Goal: Task Accomplishment & Management: Manage account settings

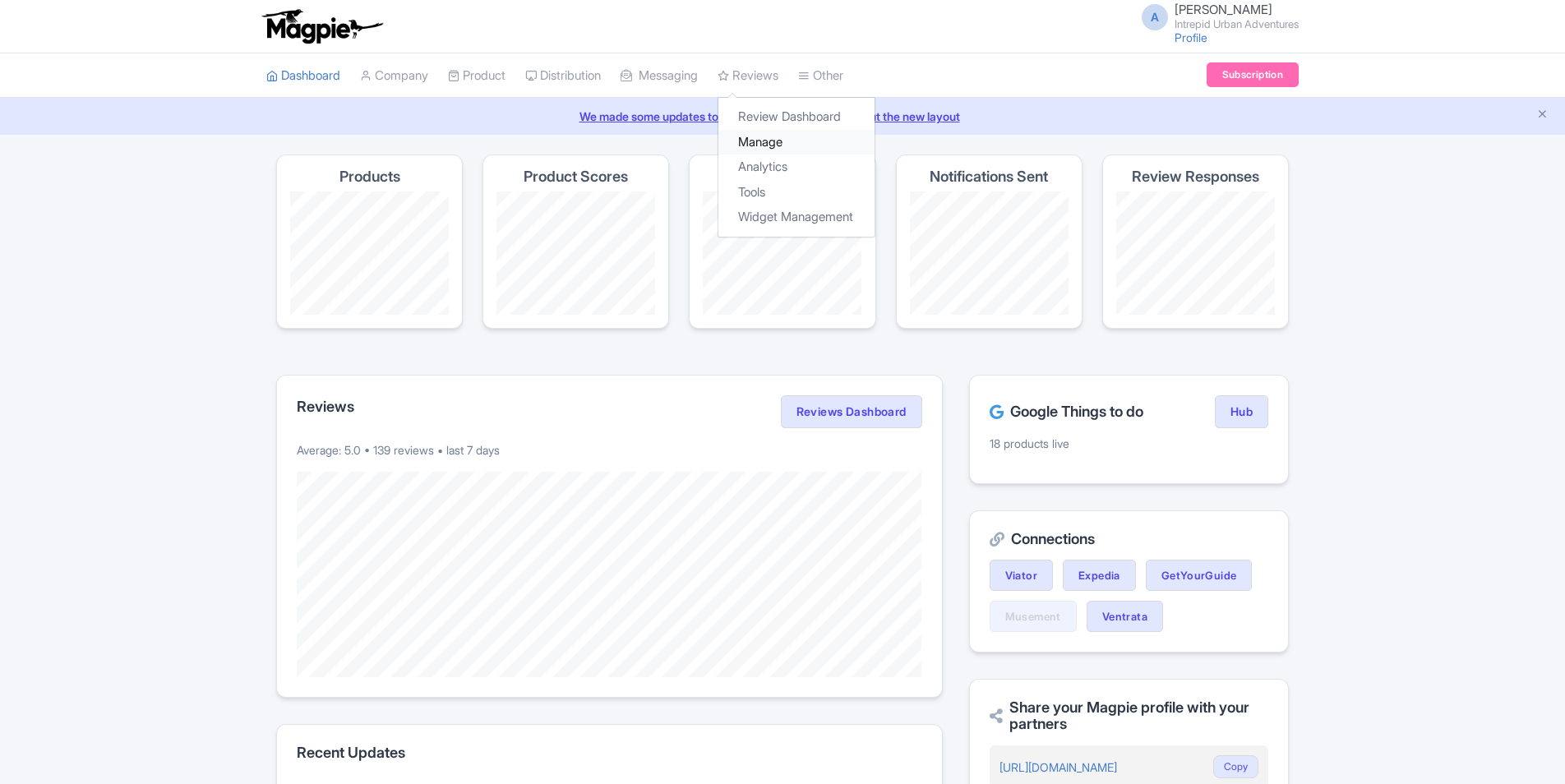
click at [779, 138] on link "Manage" at bounding box center [796, 142] width 156 height 26
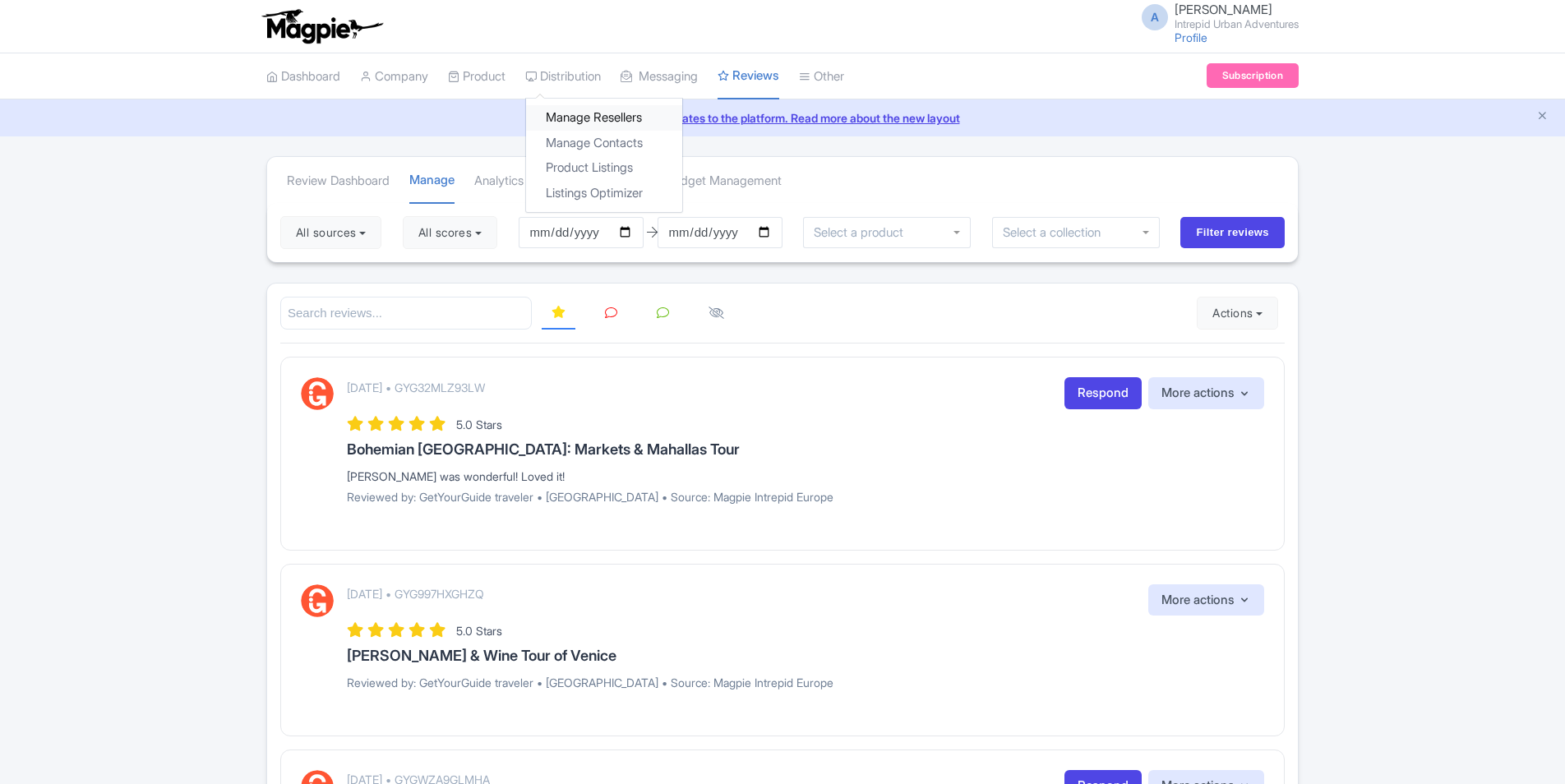
click at [610, 117] on link "Manage Resellers" at bounding box center [604, 117] width 156 height 26
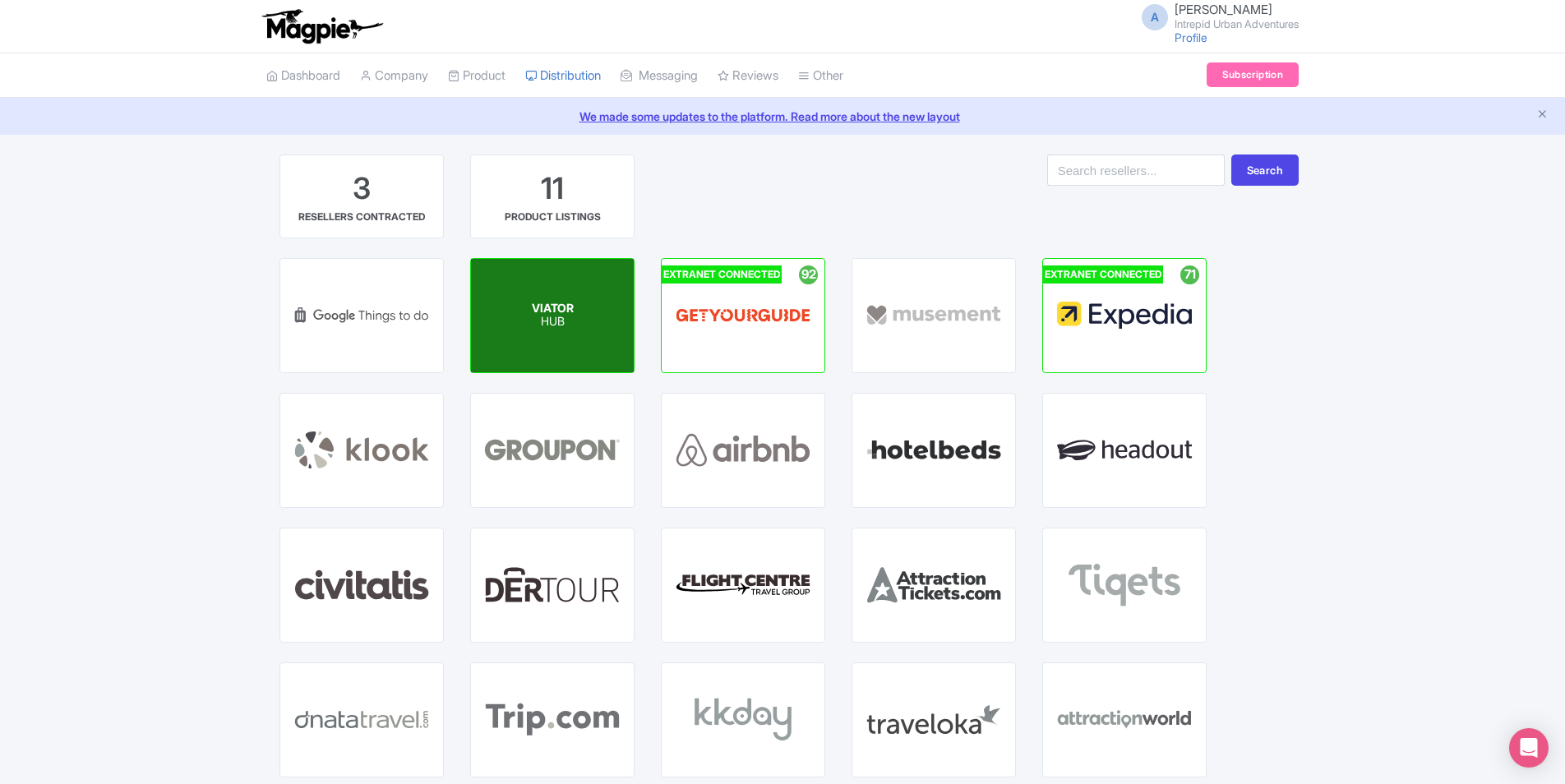
click at [579, 322] on div "VIATOR HUB" at bounding box center [552, 315] width 162 height 114
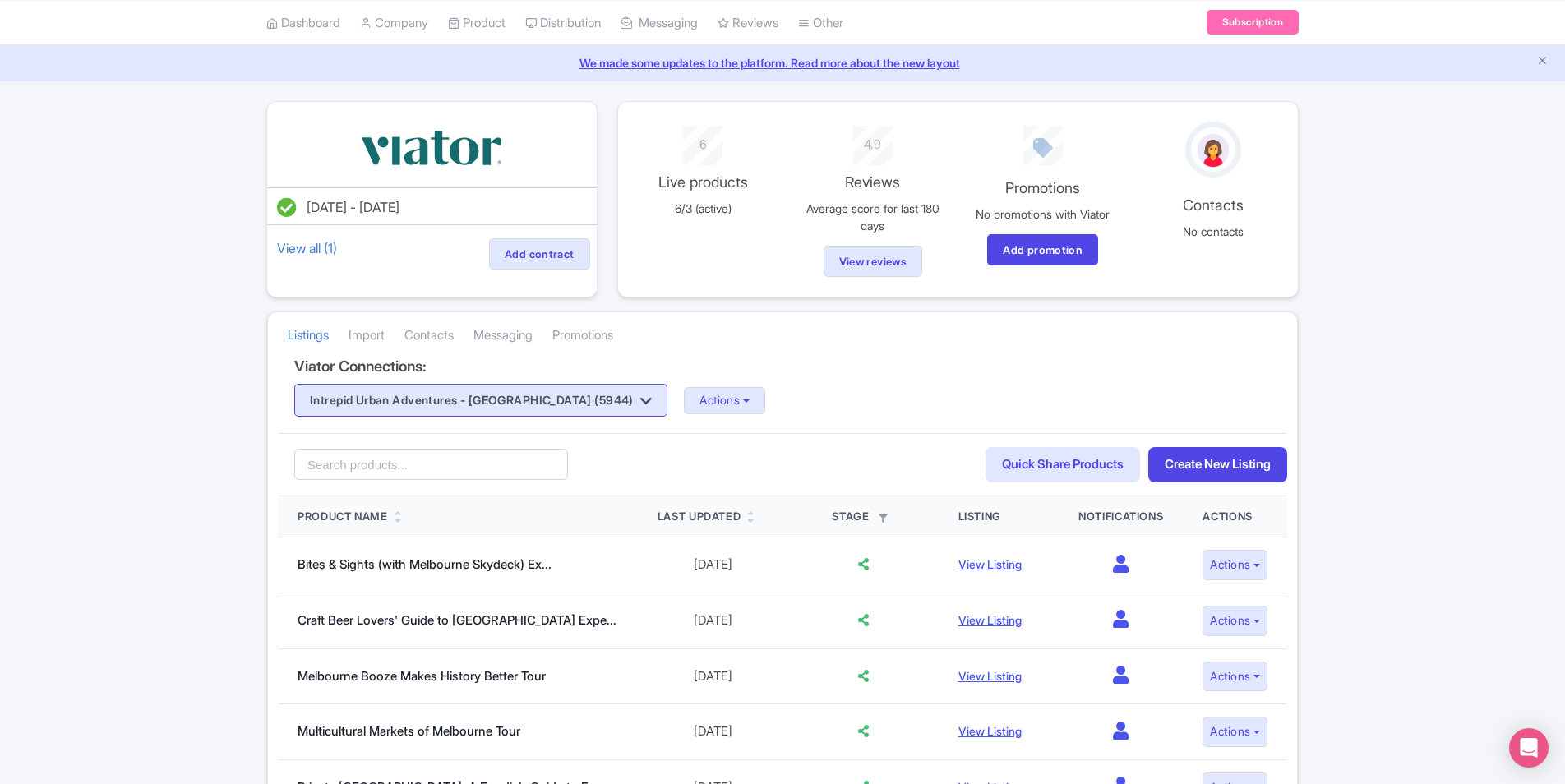
scroll to position [82, 0]
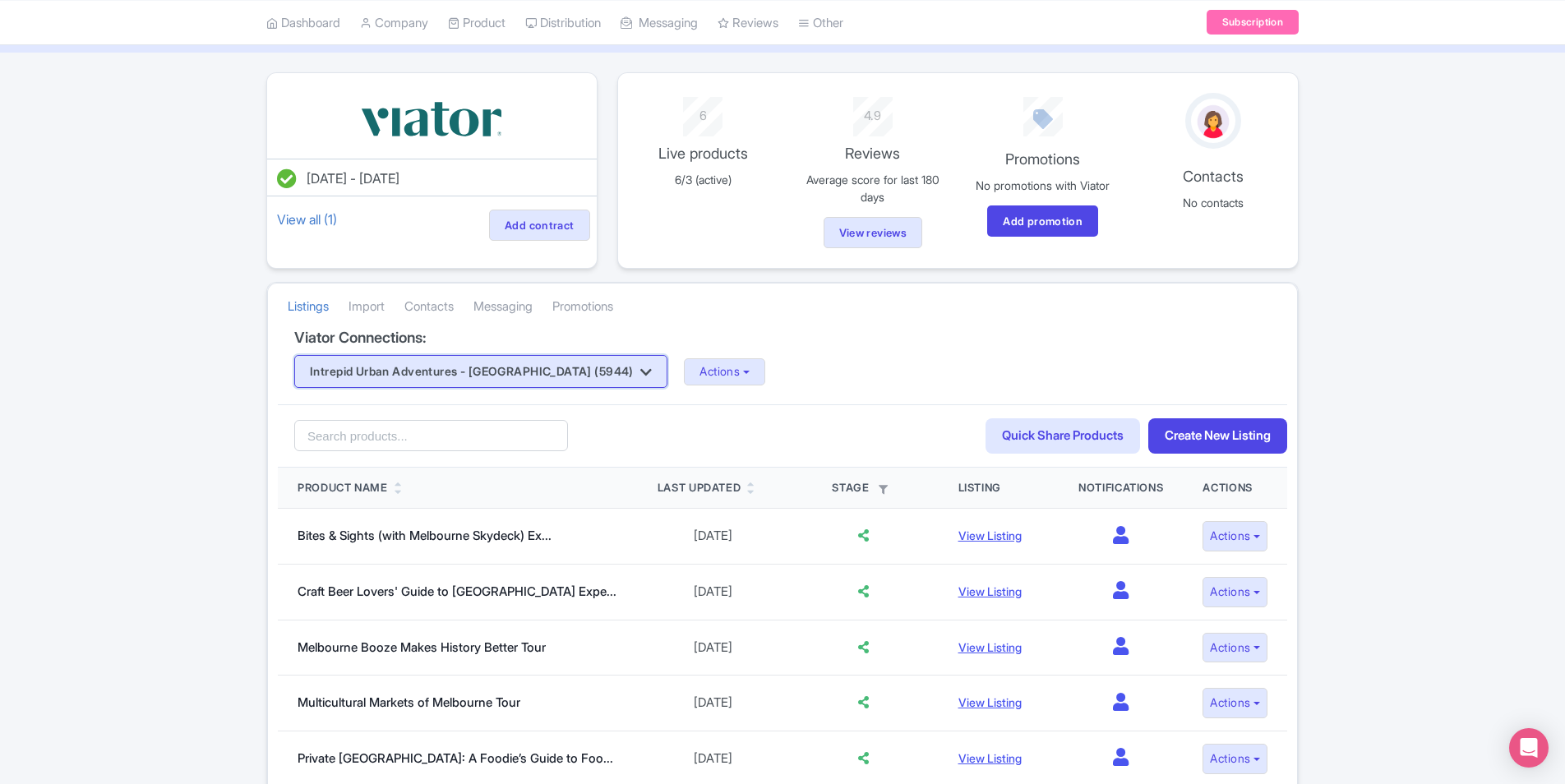
click at [519, 373] on button "Intrepid Urban Adventures - [GEOGRAPHIC_DATA] (5944)" at bounding box center [481, 371] width 374 height 32
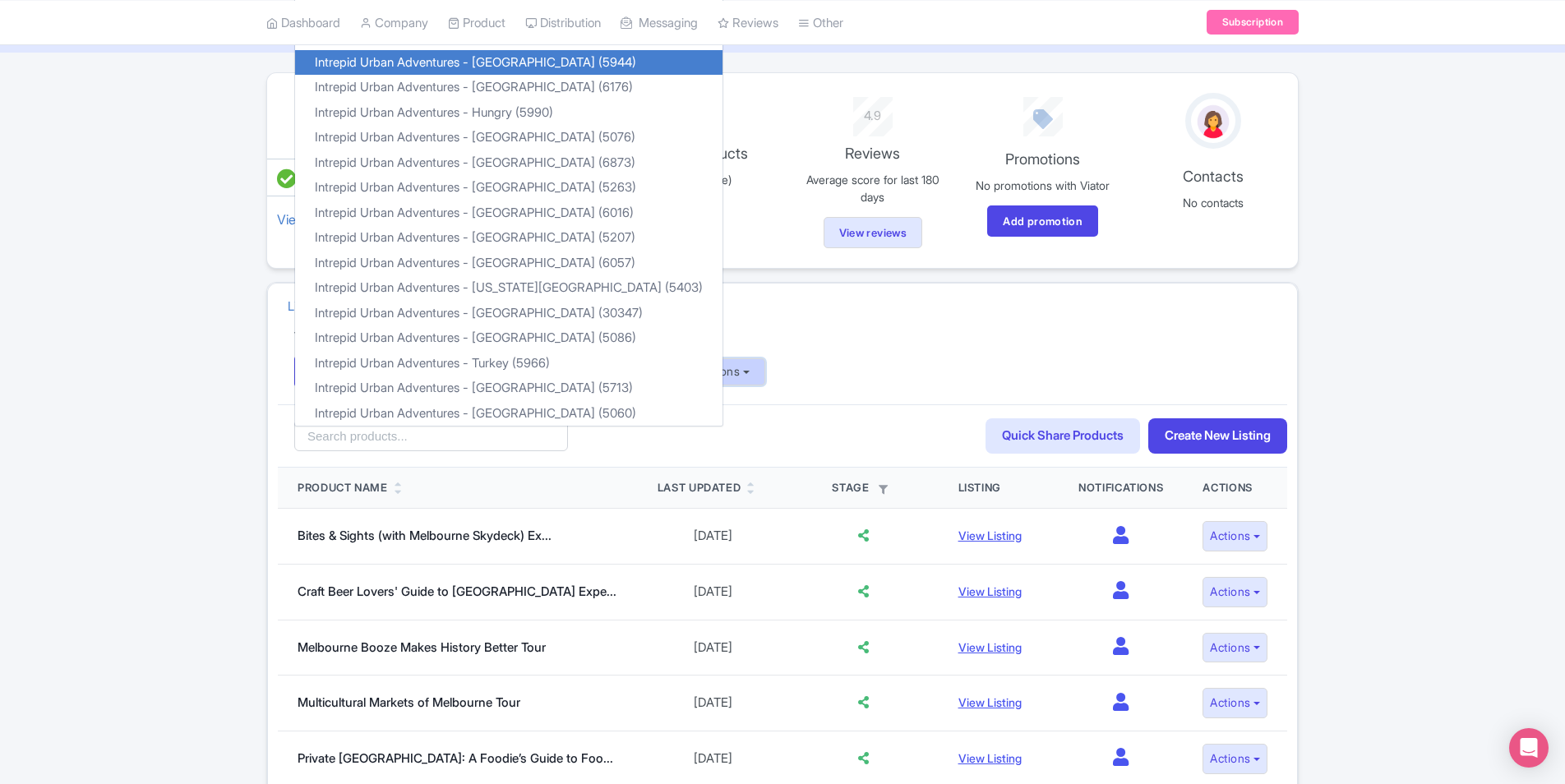
click at [689, 372] on button "Actions" at bounding box center [724, 371] width 81 height 27
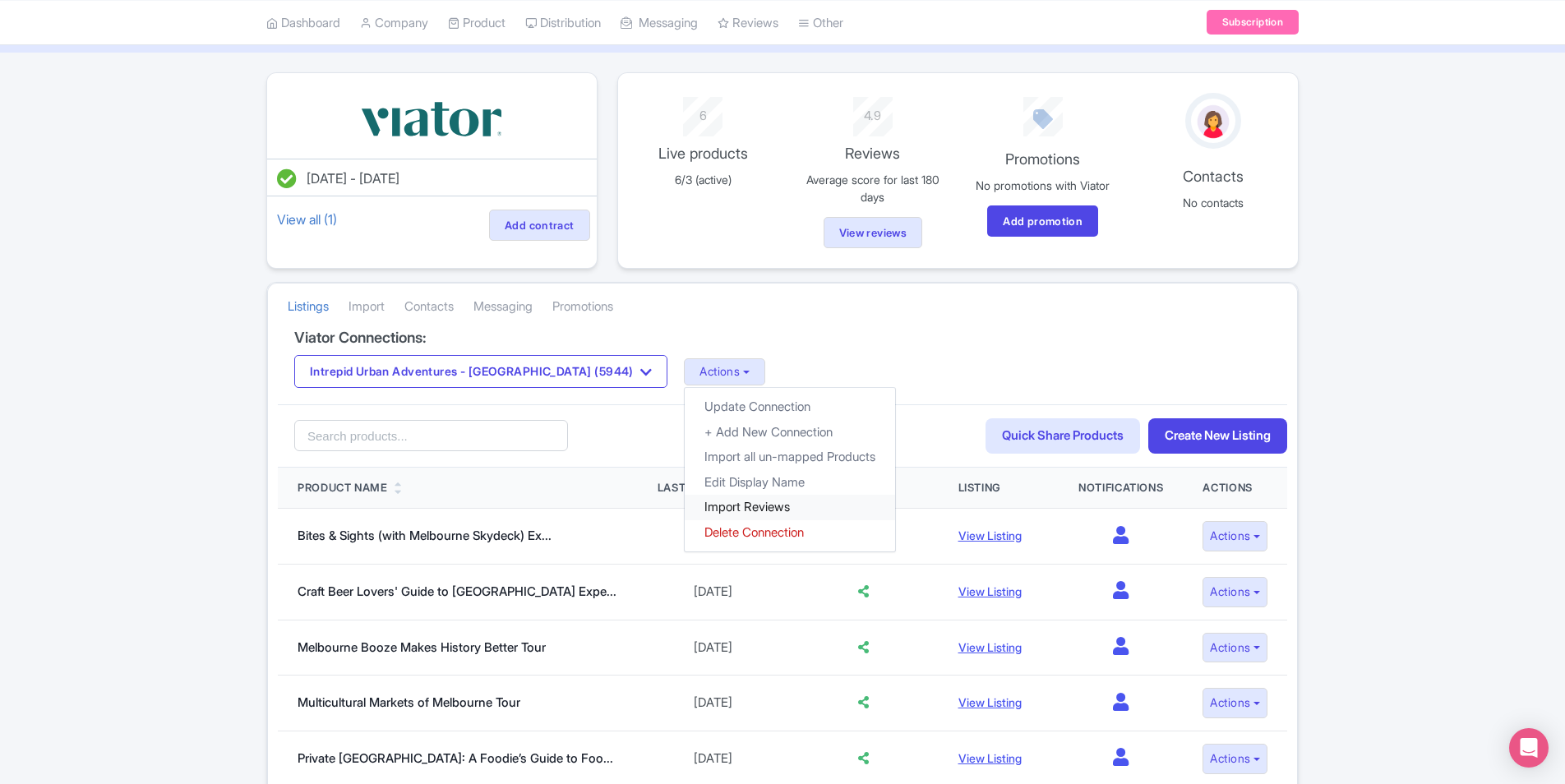
click at [721, 513] on link "Import Reviews" at bounding box center [790, 507] width 210 height 26
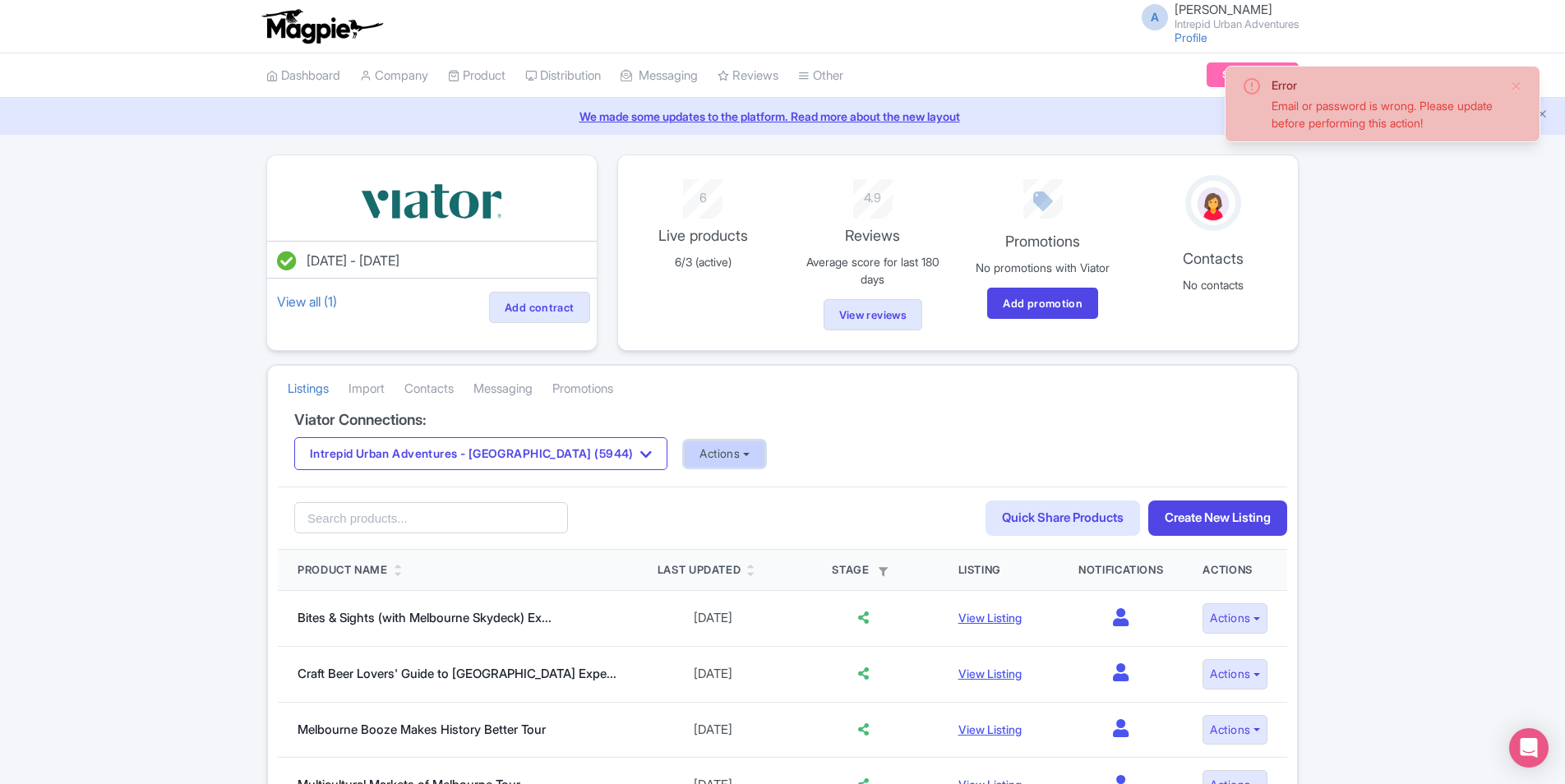
click at [684, 456] on button "Actions" at bounding box center [724, 454] width 81 height 27
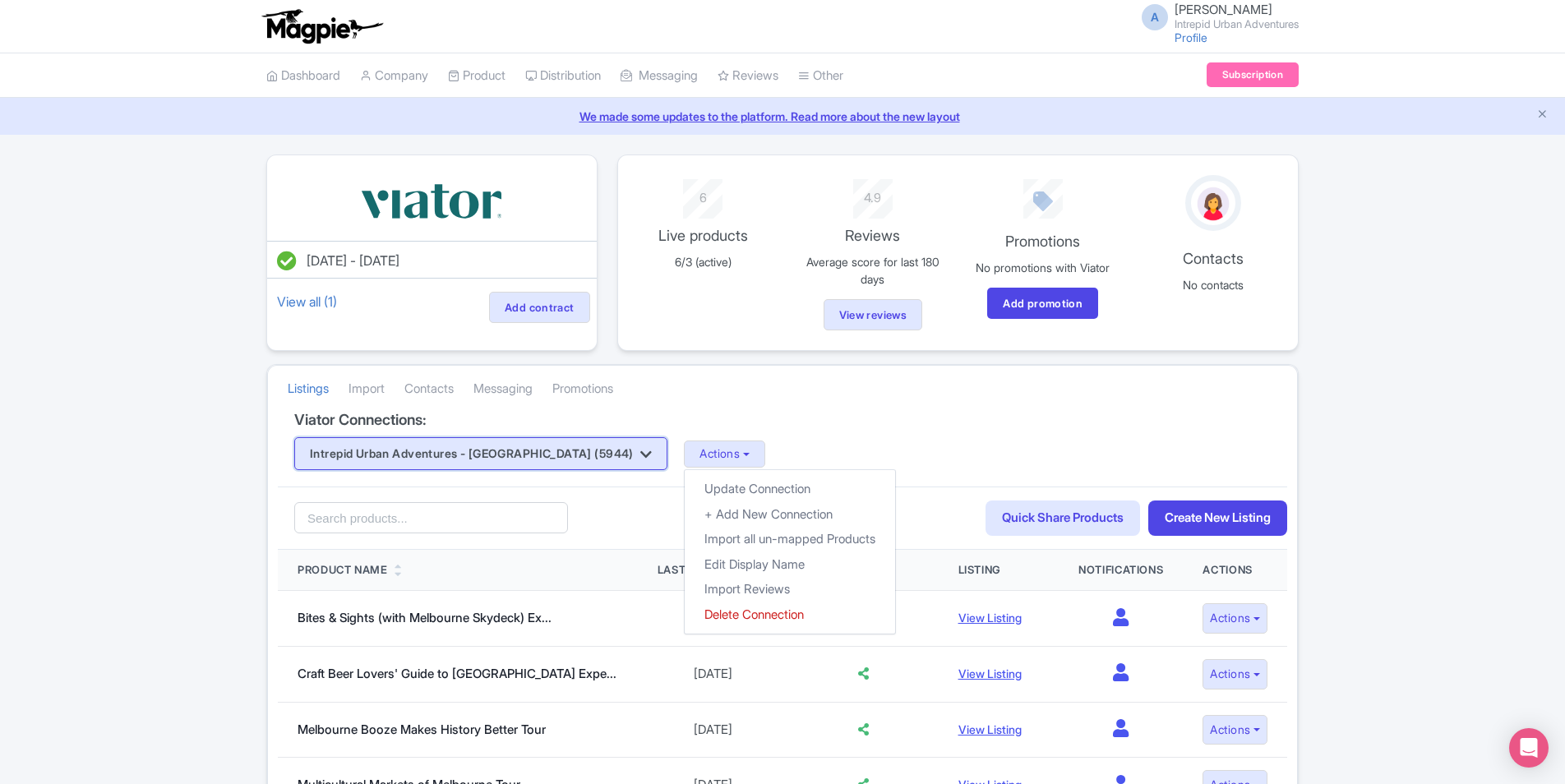
click at [504, 450] on button "Intrepid Urban Adventures - [GEOGRAPHIC_DATA] (5944)" at bounding box center [481, 454] width 374 height 32
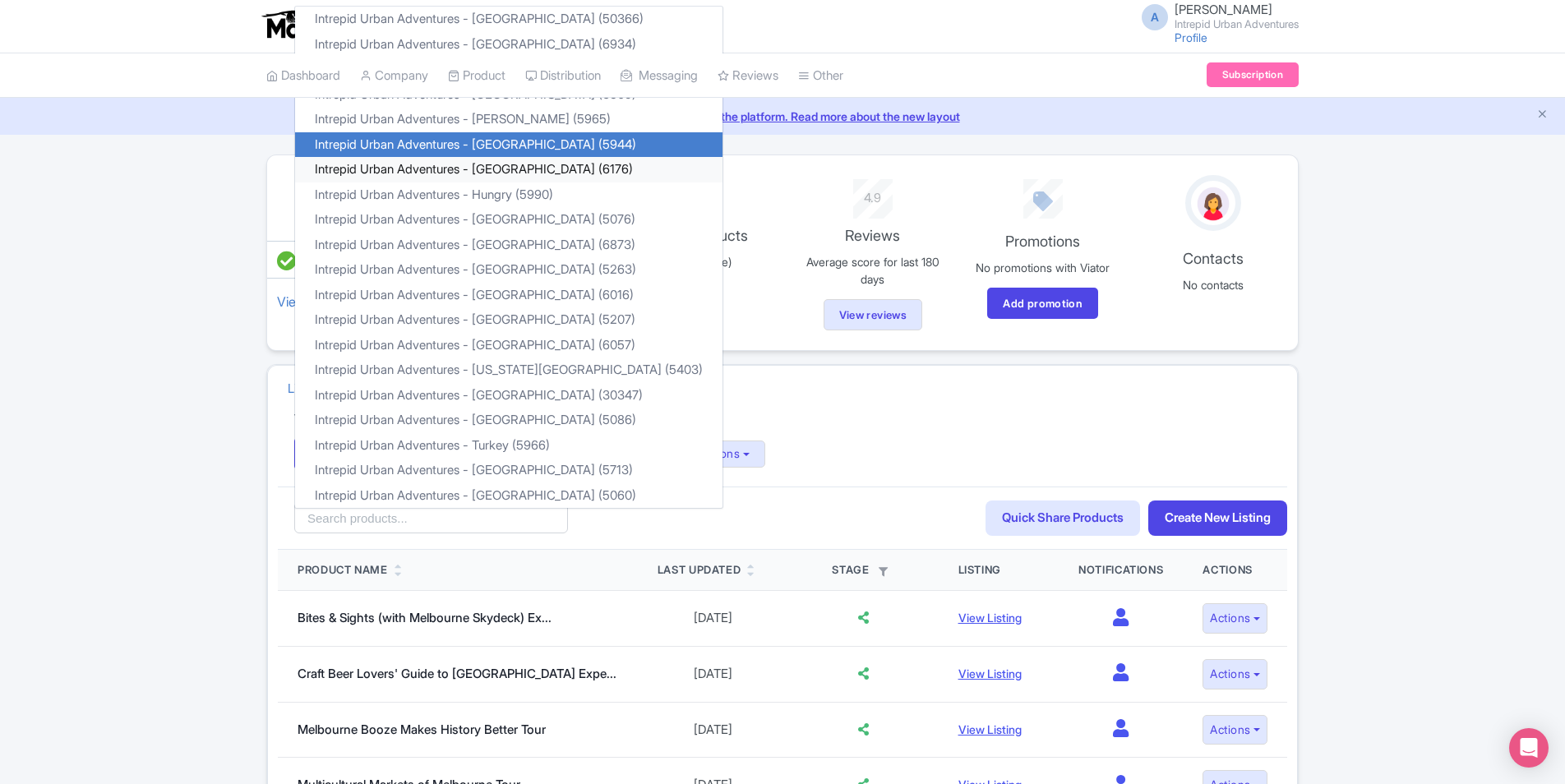
click at [462, 171] on link "Intrepid Urban Adventures - [GEOGRAPHIC_DATA] (6176)" at bounding box center [508, 169] width 427 height 26
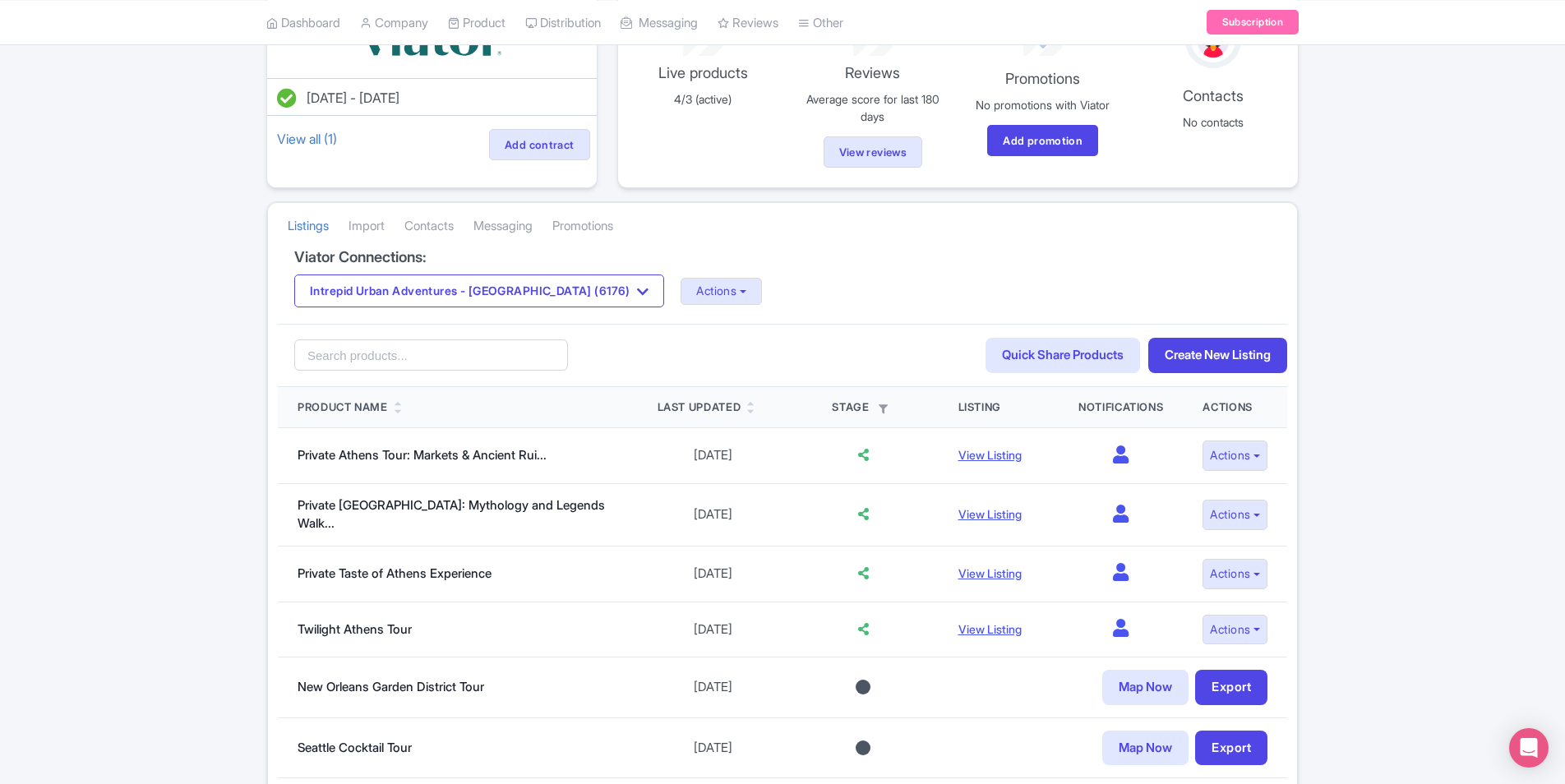
scroll to position [82, 0]
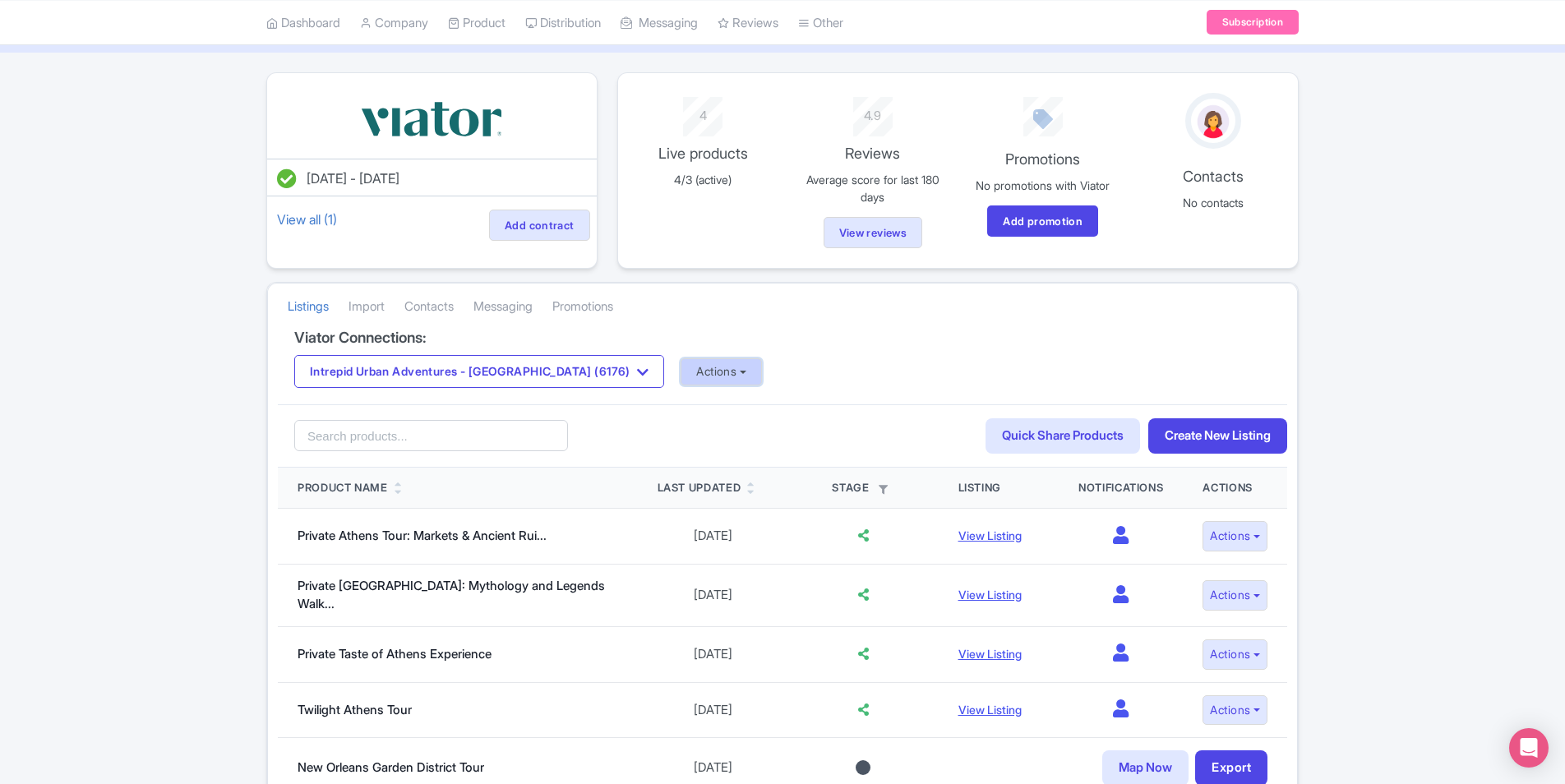
click at [680, 376] on button "Actions" at bounding box center [720, 371] width 81 height 27
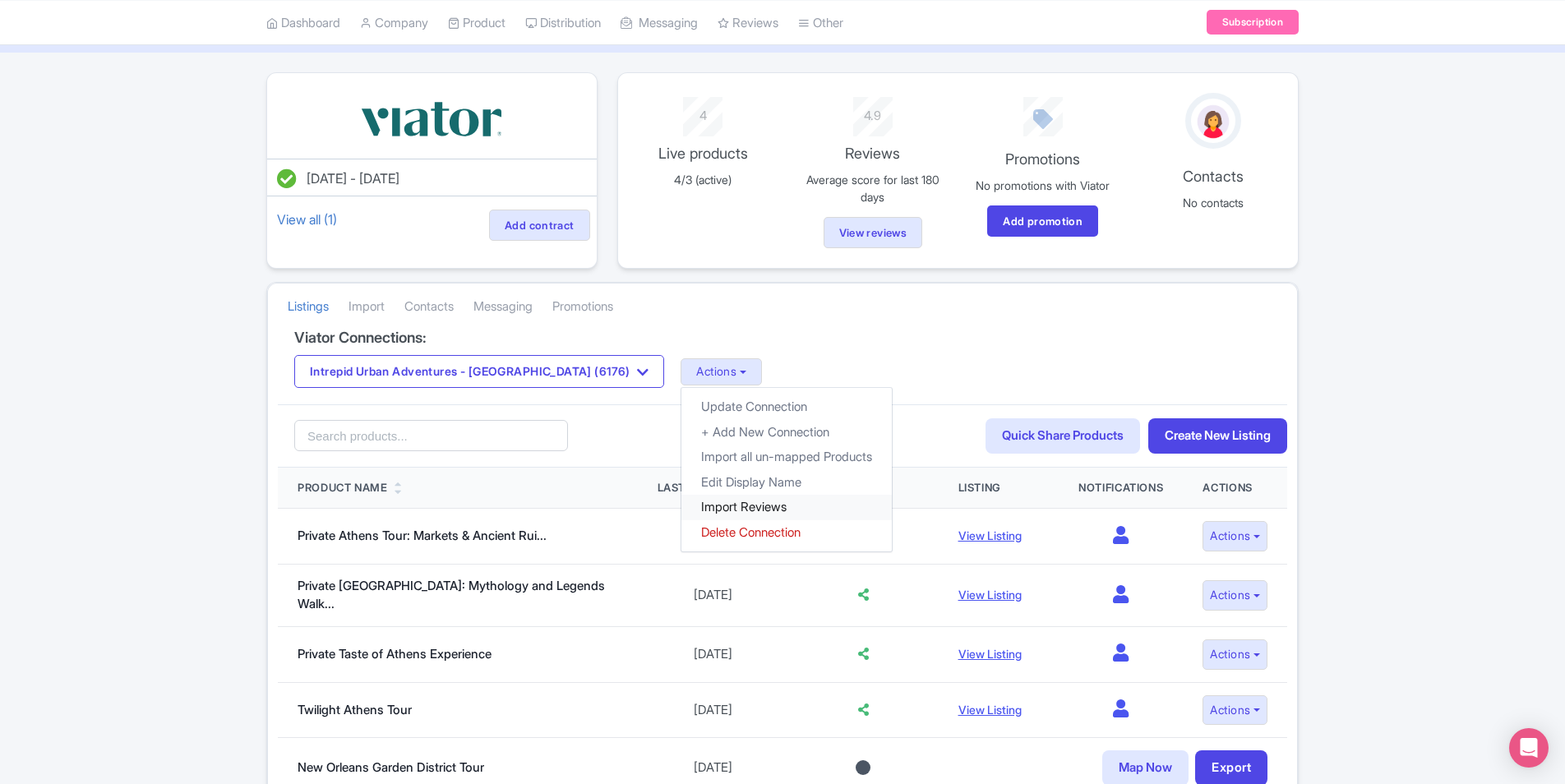
click at [682, 503] on link "Import Reviews" at bounding box center [786, 507] width 210 height 26
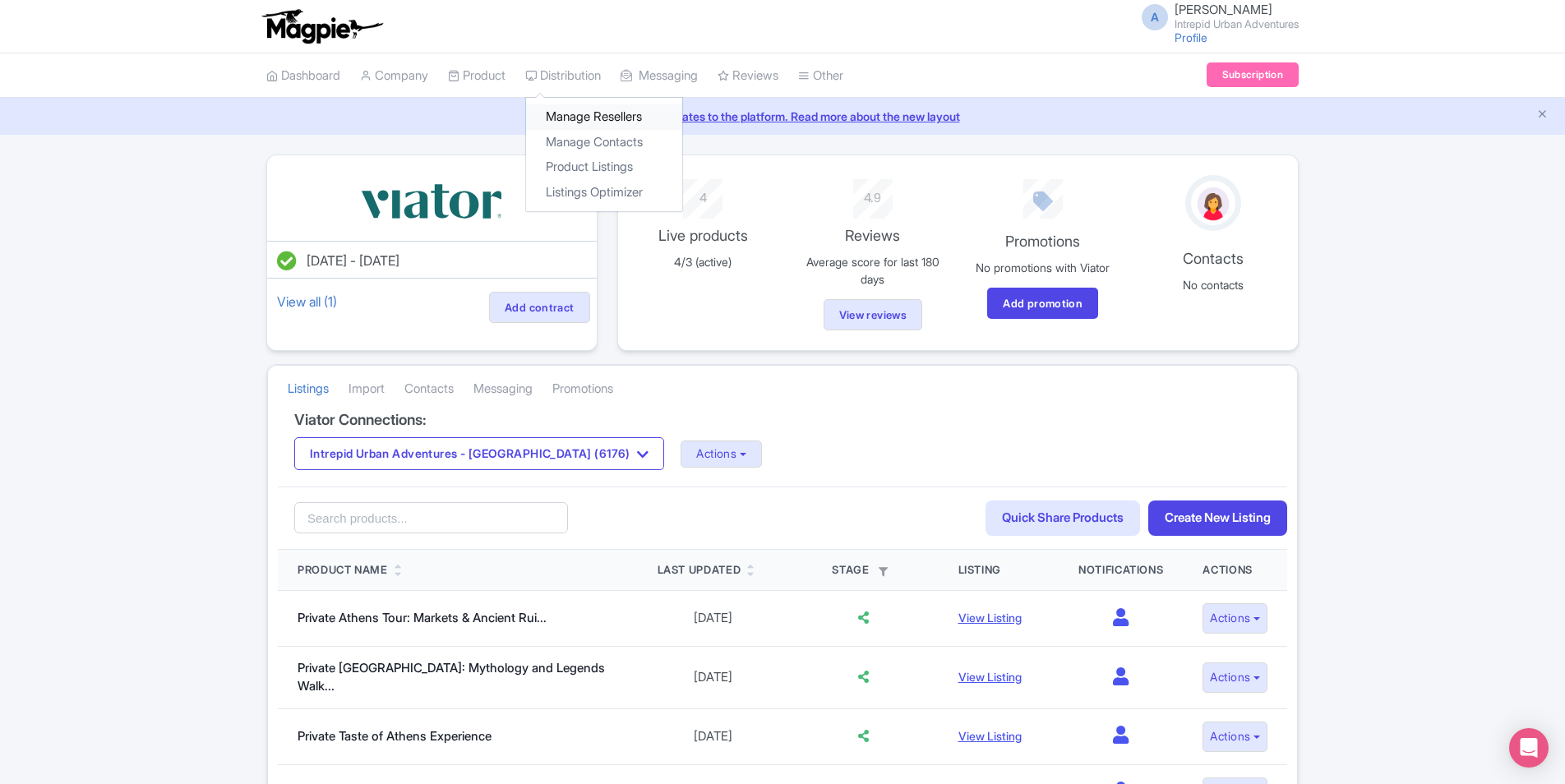
click at [615, 112] on link "Manage Resellers" at bounding box center [604, 117] width 156 height 26
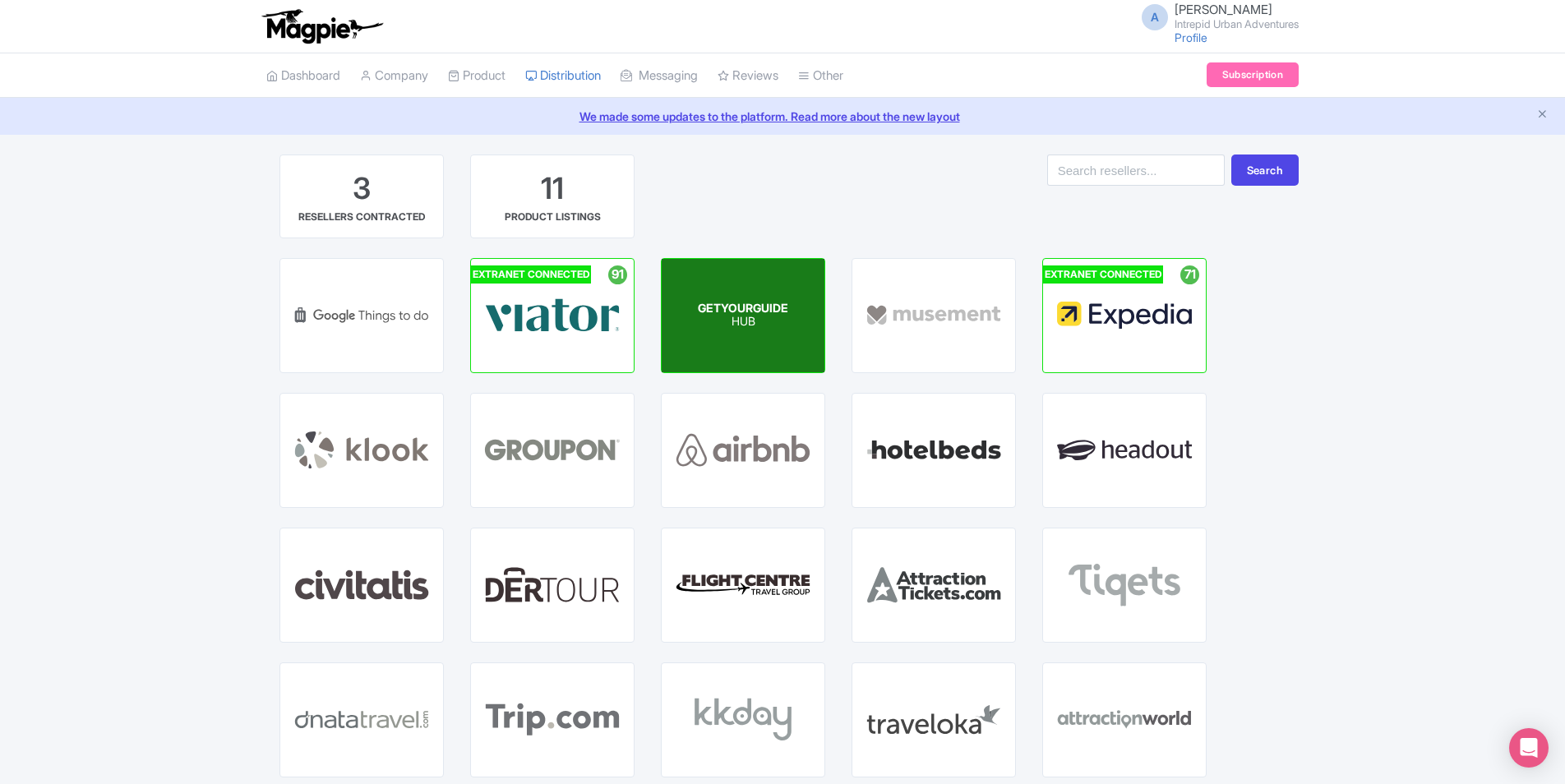
click at [724, 314] on span "GETYOURGUIDE" at bounding box center [742, 307] width 91 height 14
click at [754, 303] on span "GETYOURGUIDE" at bounding box center [742, 307] width 91 height 14
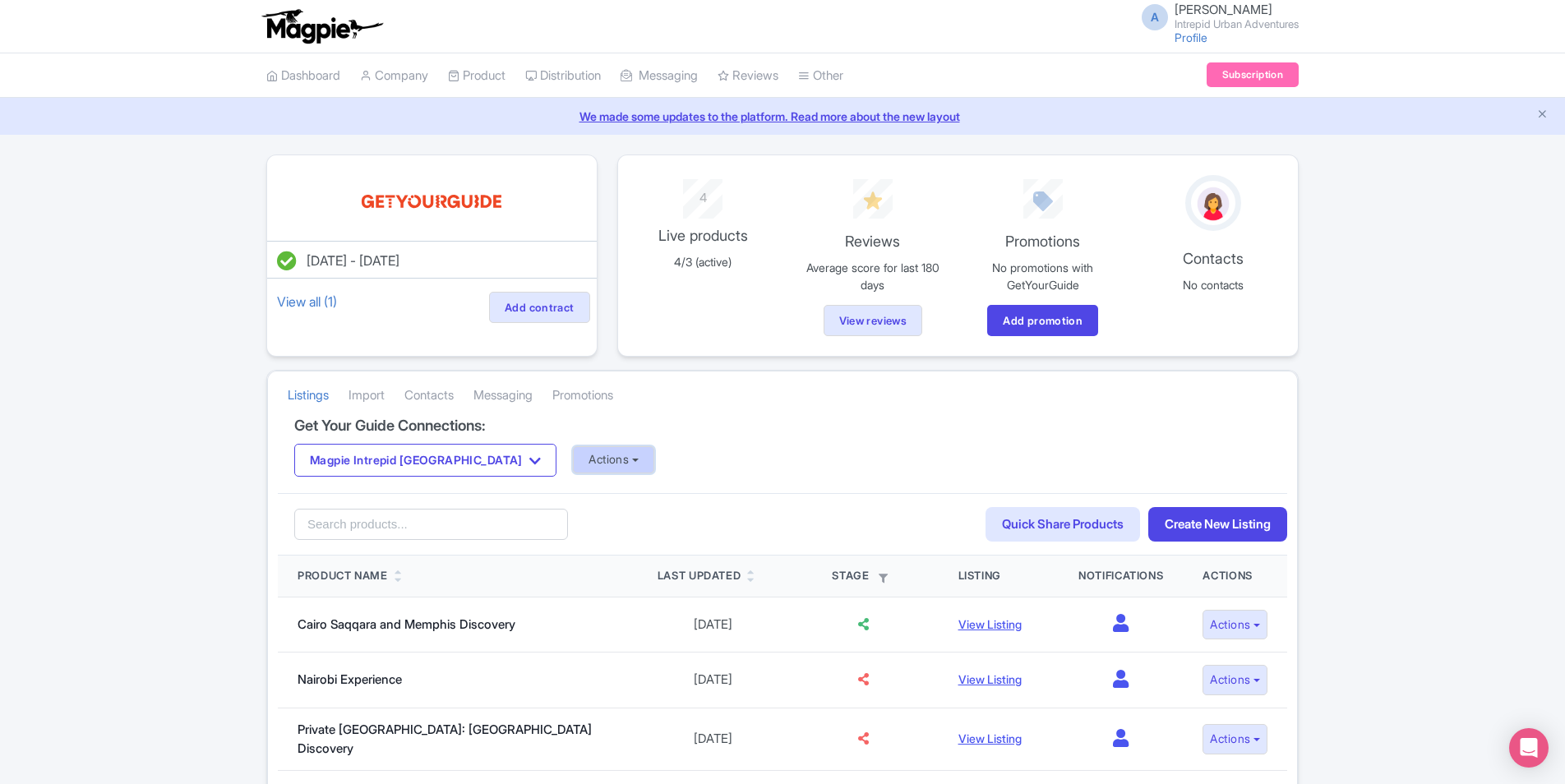
click at [573, 464] on button "Actions" at bounding box center [613, 459] width 81 height 27
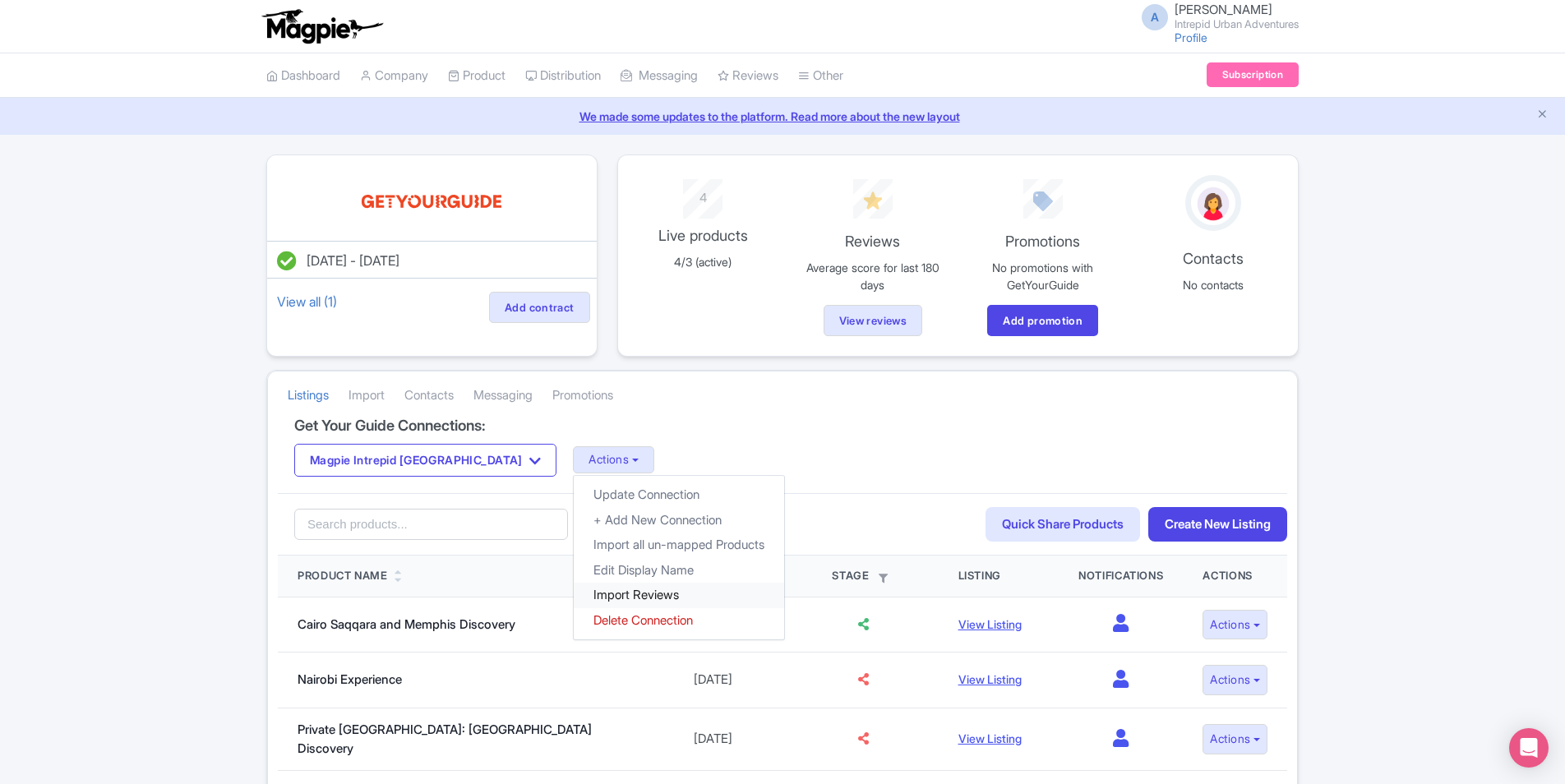
click at [585, 595] on link "Import Reviews" at bounding box center [678, 595] width 210 height 26
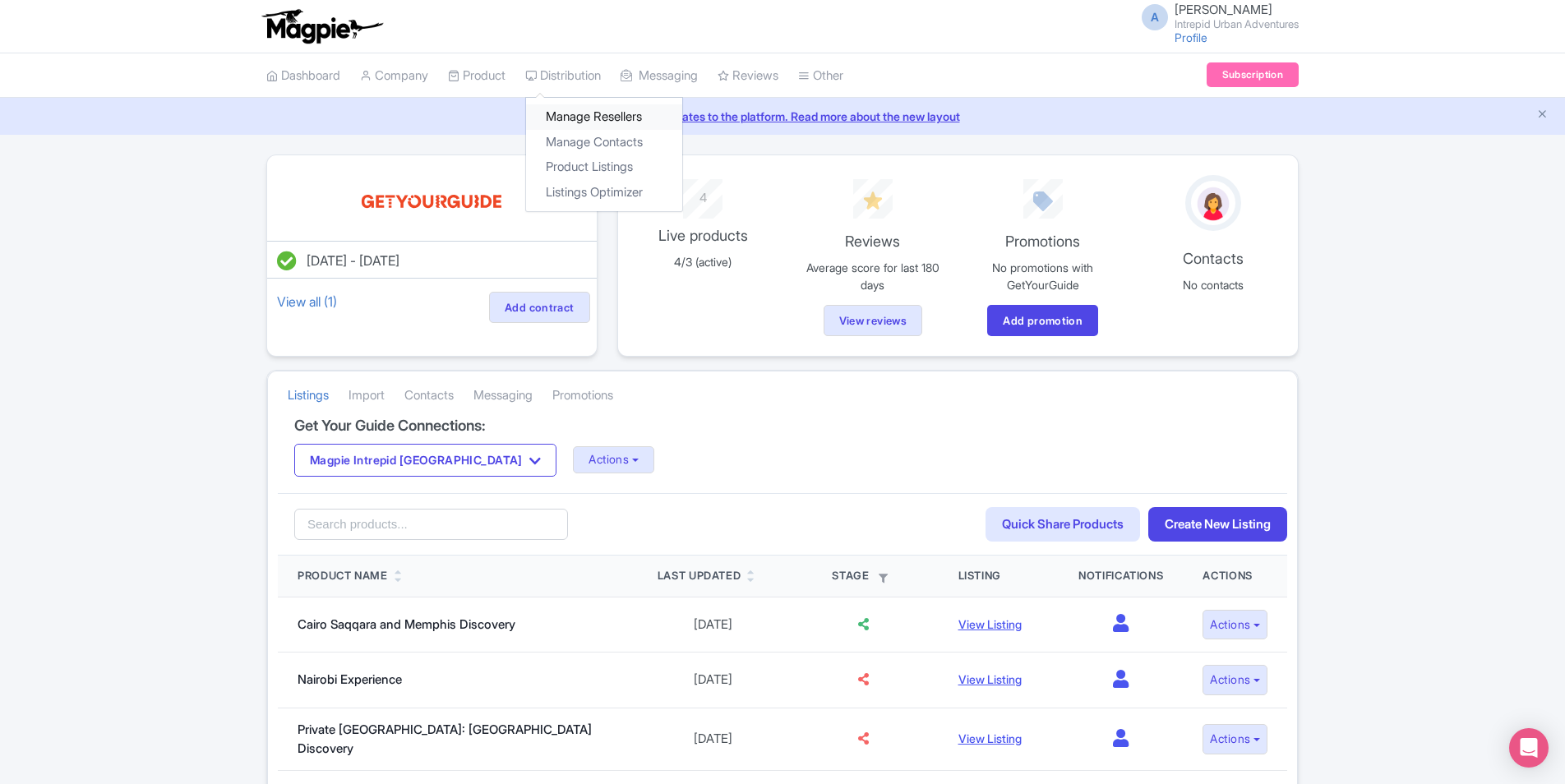
click at [584, 115] on link "Manage Resellers" at bounding box center [604, 117] width 156 height 26
click at [597, 117] on link "Manage Resellers" at bounding box center [604, 117] width 156 height 26
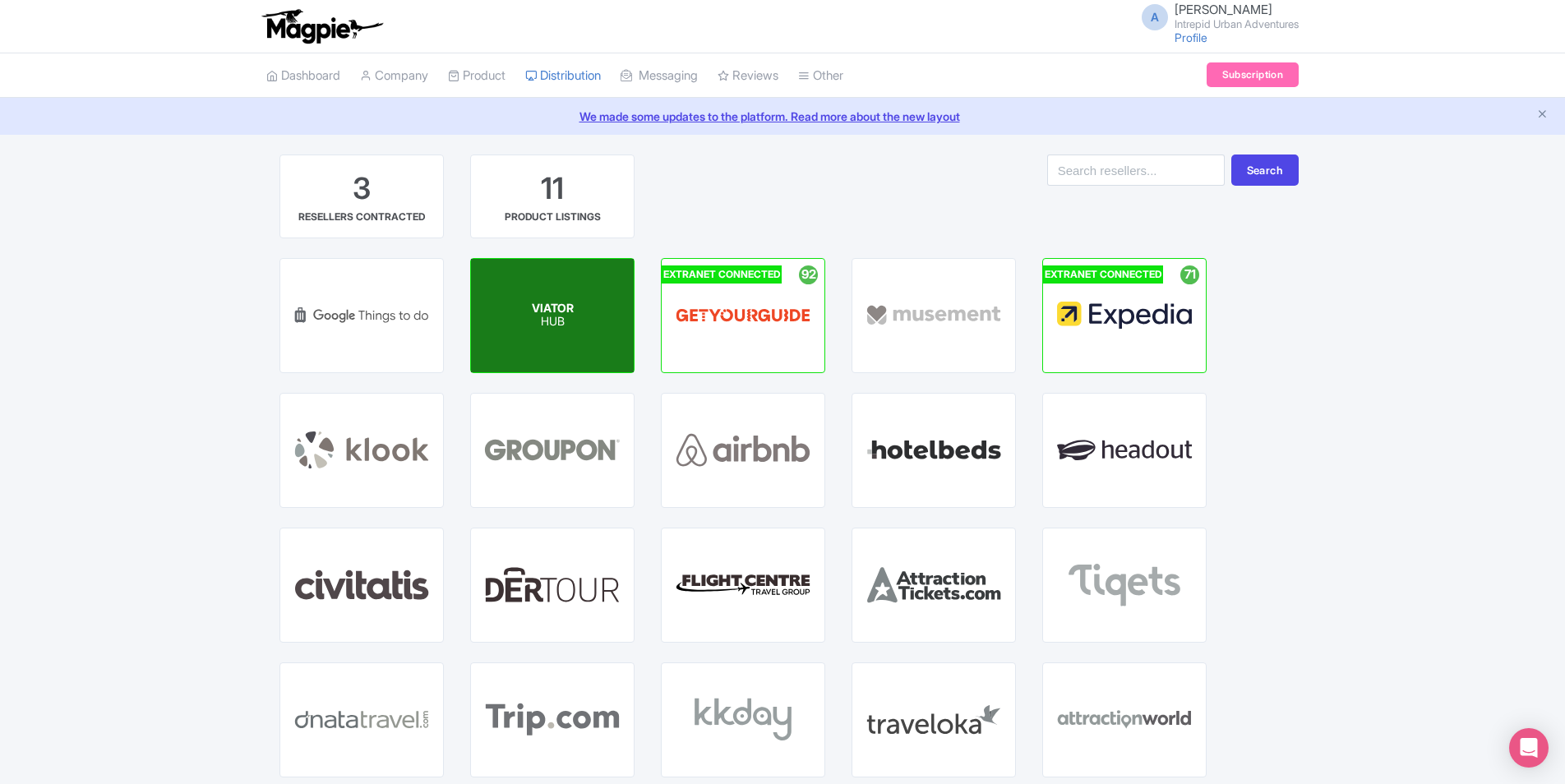
click at [606, 314] on div "VIATOR HUB" at bounding box center [552, 315] width 162 height 114
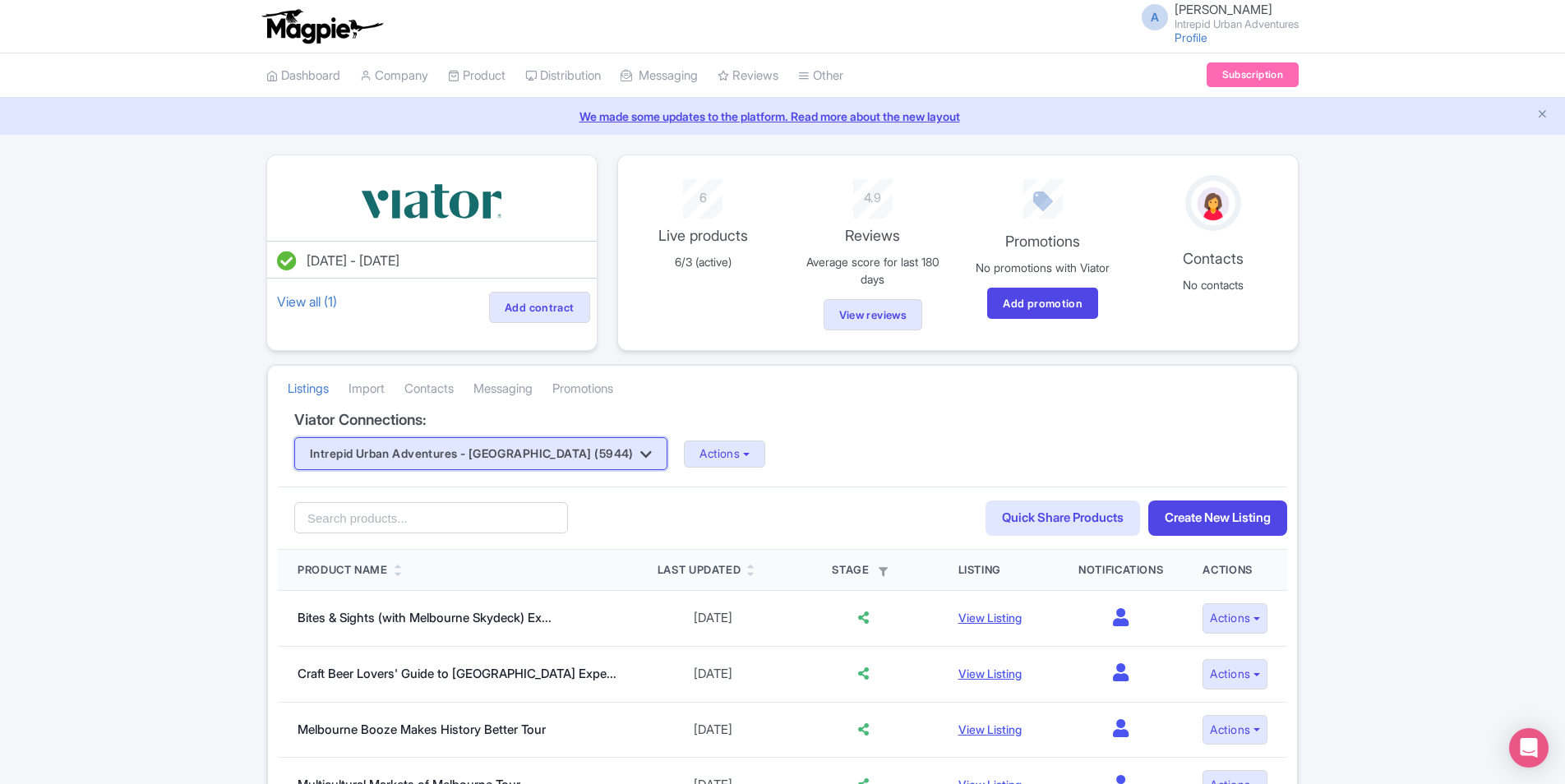
click at [509, 449] on button "Intrepid Urban Adventures - [GEOGRAPHIC_DATA] (5944)" at bounding box center [481, 454] width 374 height 32
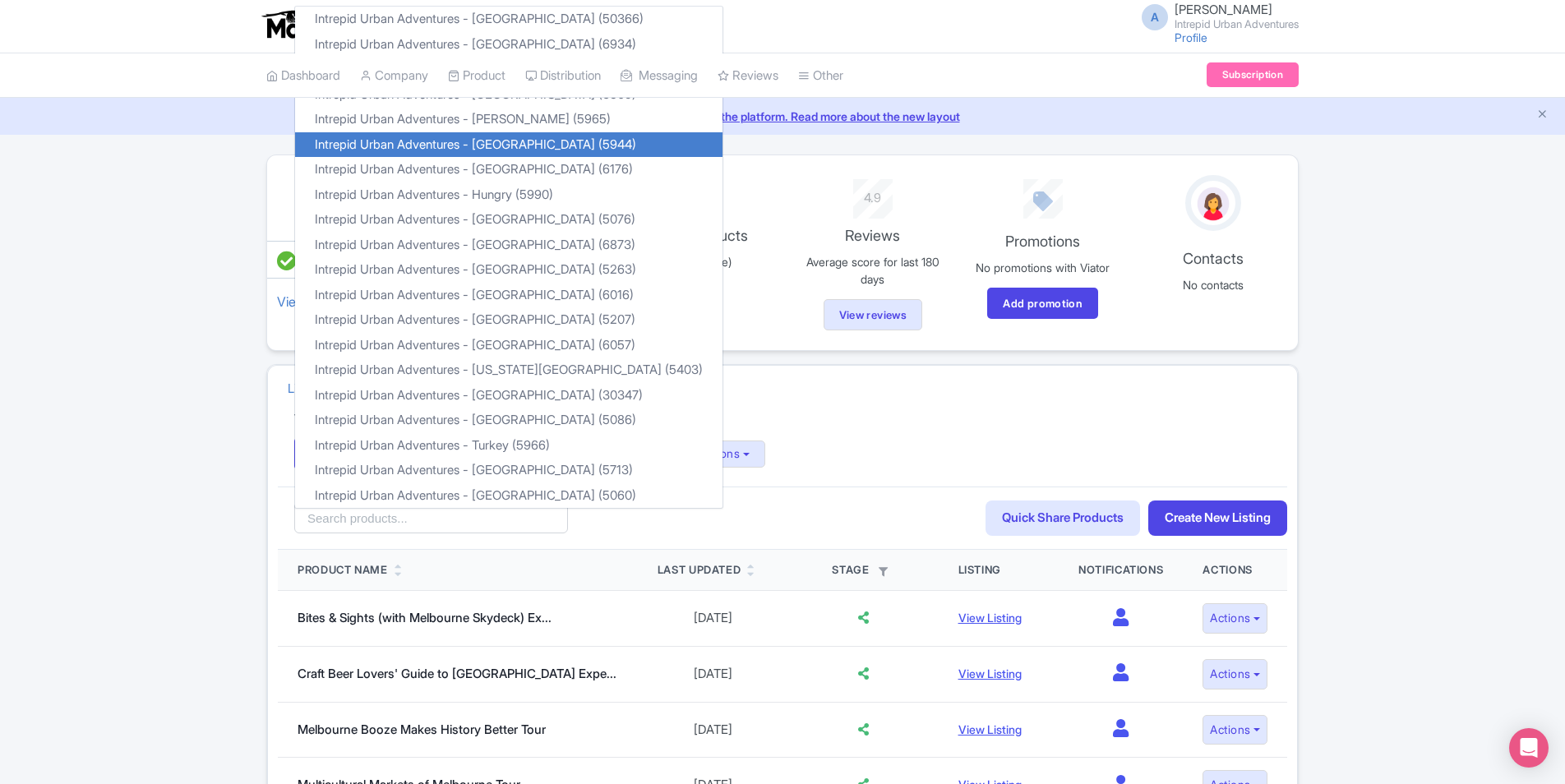
click at [505, 144] on link "Intrepid Urban Adventures - [GEOGRAPHIC_DATA] (5944)" at bounding box center [508, 144] width 427 height 26
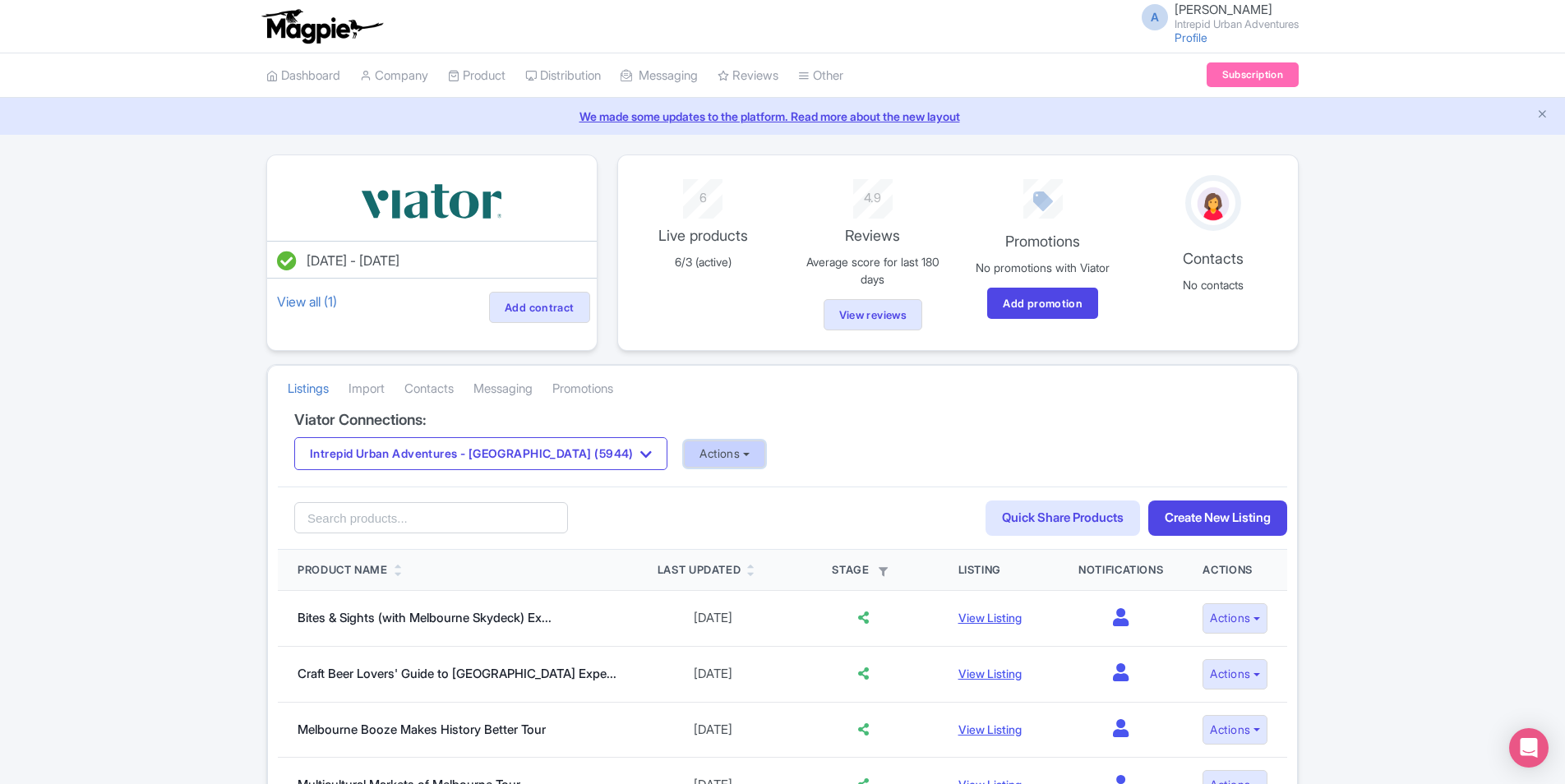
click at [684, 455] on button "Actions" at bounding box center [724, 454] width 81 height 27
click at [684, 450] on button "Actions" at bounding box center [724, 454] width 81 height 27
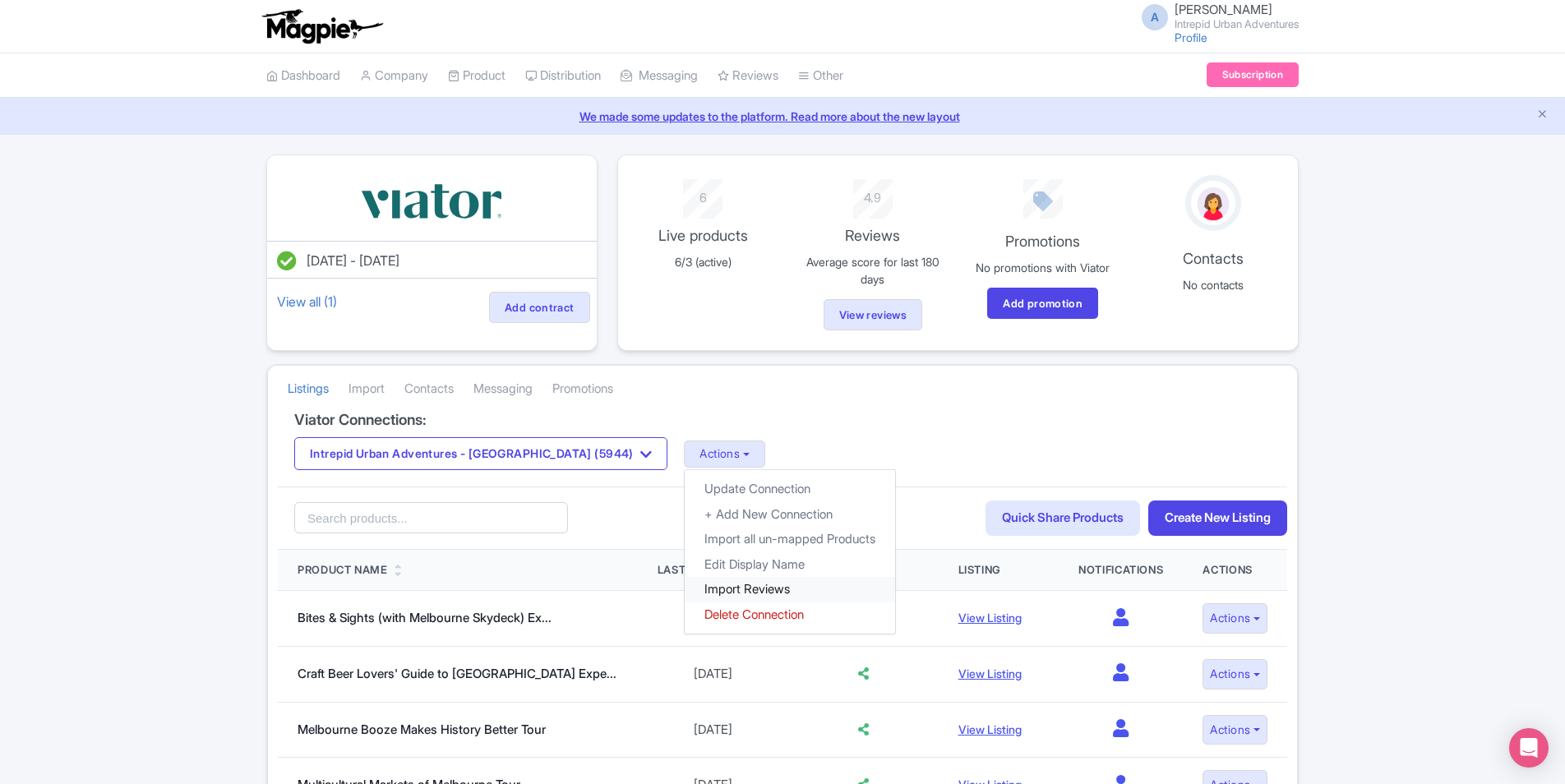
click at [713, 589] on link "Import Reviews" at bounding box center [790, 589] width 210 height 26
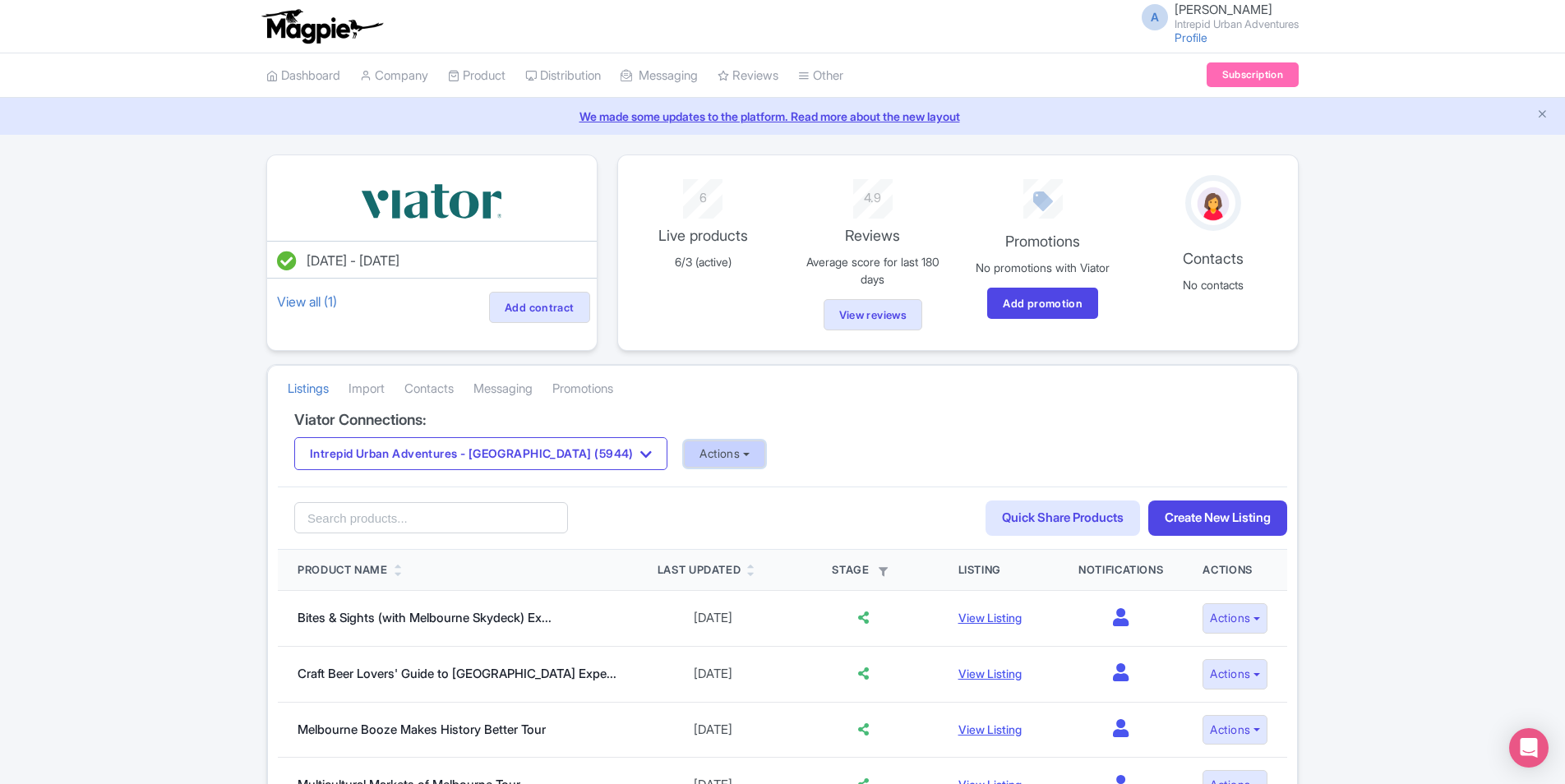
click at [684, 456] on button "Actions" at bounding box center [724, 454] width 81 height 27
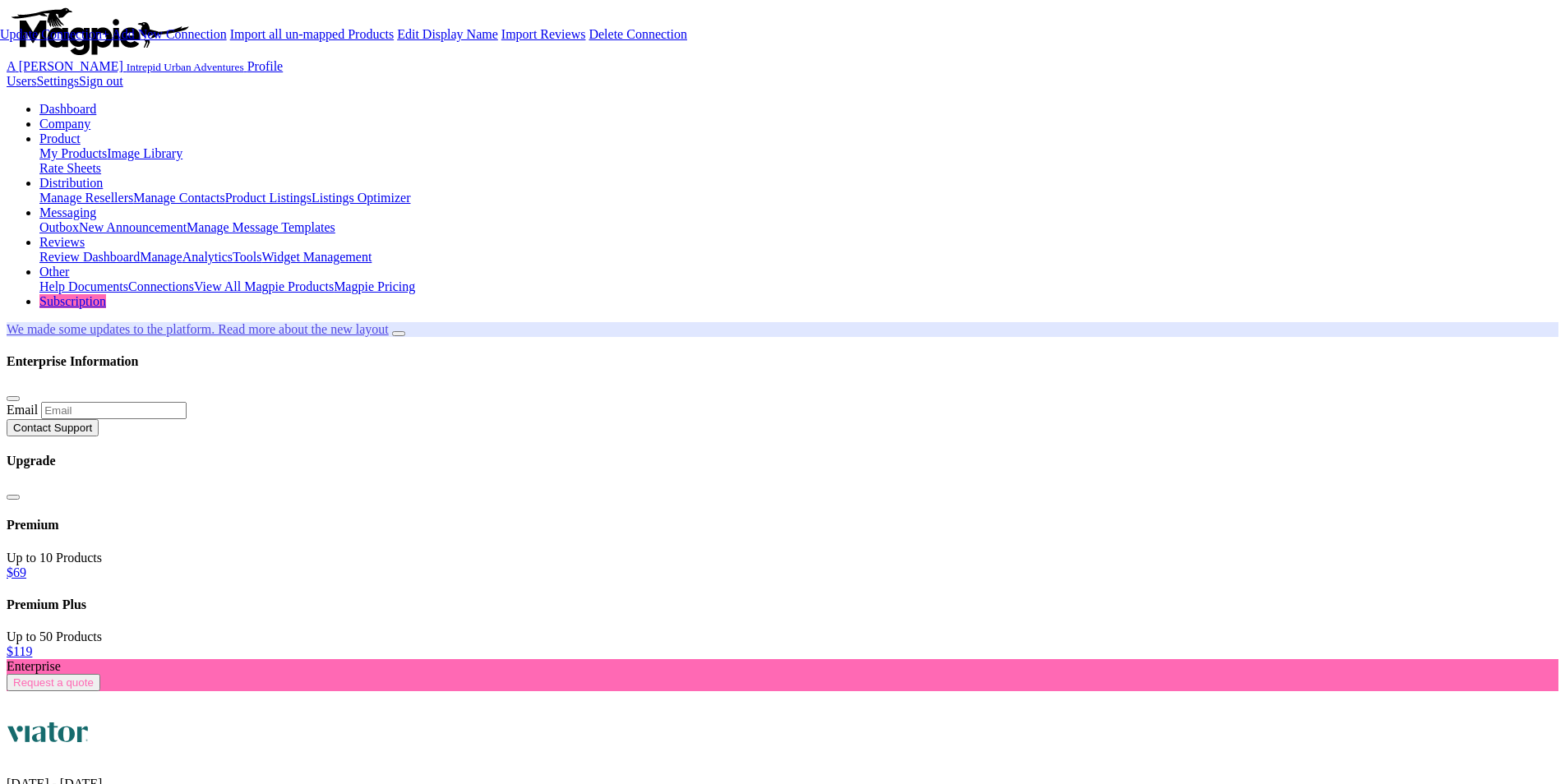
click at [102, 41] on link "Update Connection" at bounding box center [51, 33] width 102 height 14
